Goal: Task Accomplishment & Management: Use online tool/utility

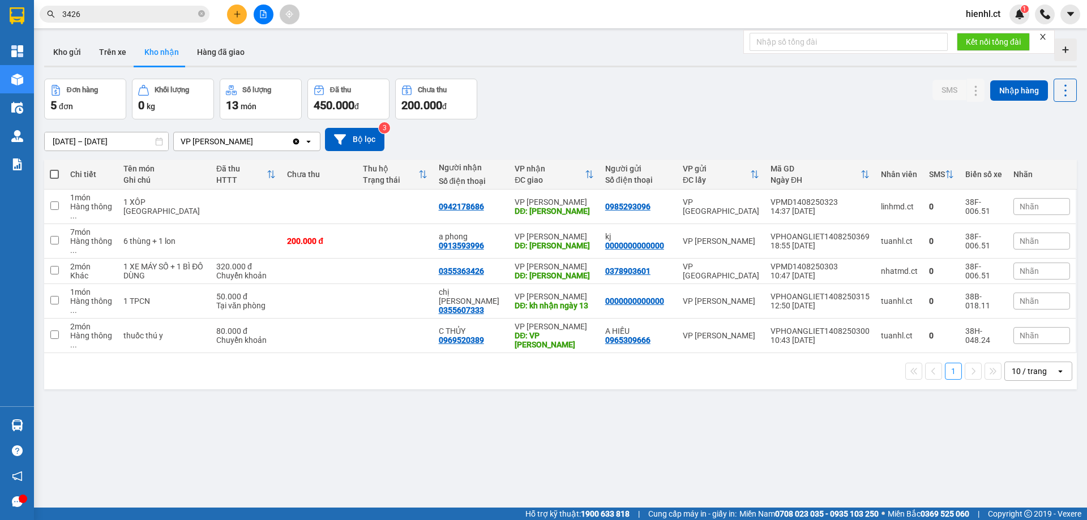
click at [101, 16] on input "3426" at bounding box center [129, 14] width 134 height 12
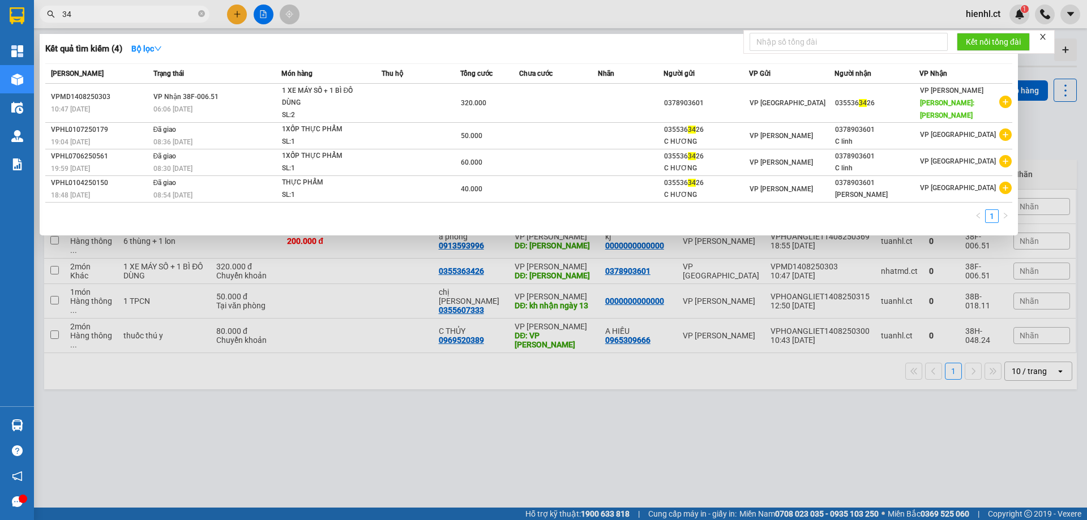
type input "3"
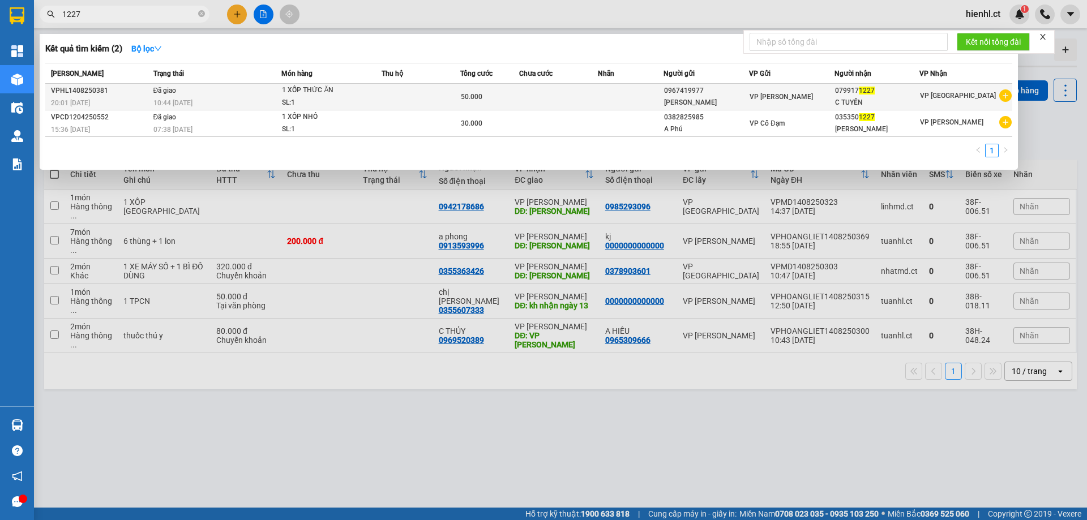
type input "1227"
click at [300, 87] on div "1 XỐP THỨC ĂN" at bounding box center [324, 90] width 85 height 12
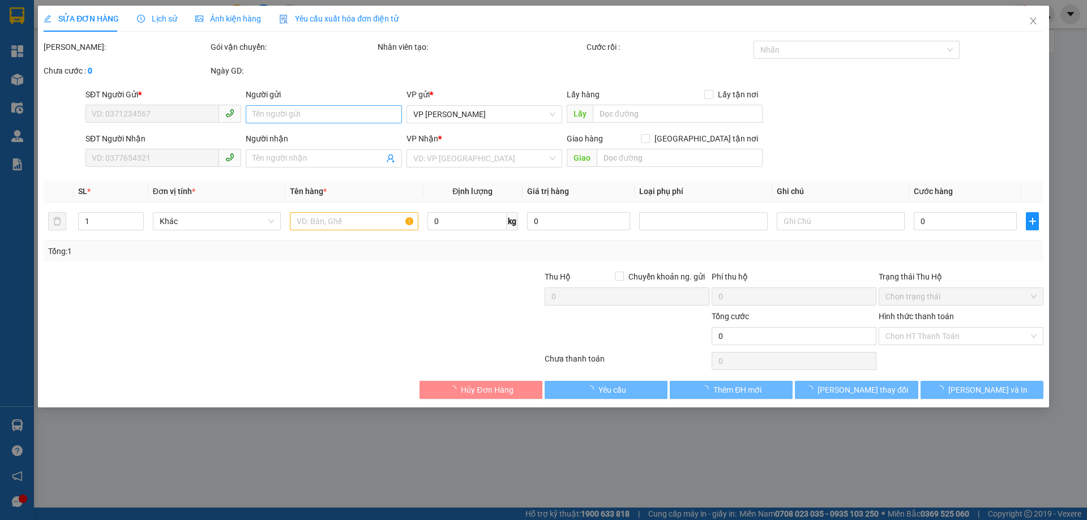
type input "0967419977"
type input "[PERSON_NAME]"
type input "0799171227"
type input "C TUYẾN"
type input "50.000"
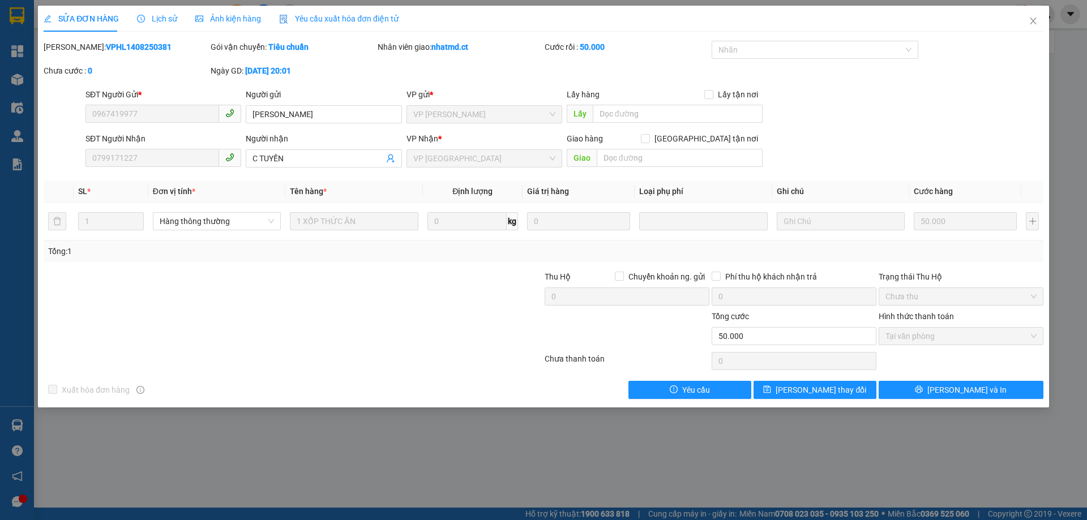
click at [155, 15] on span "Lịch sử" at bounding box center [157, 18] width 40 height 9
